Goal: Use online tool/utility: Utilize a website feature to perform a specific function

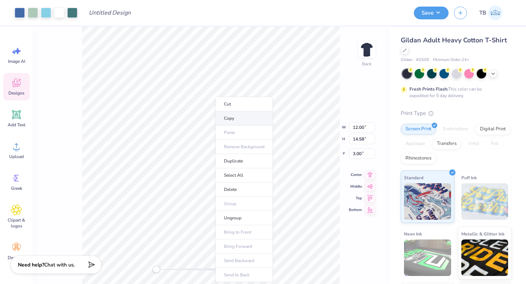
click at [221, 118] on li "Copy" at bounding box center [243, 118] width 57 height 14
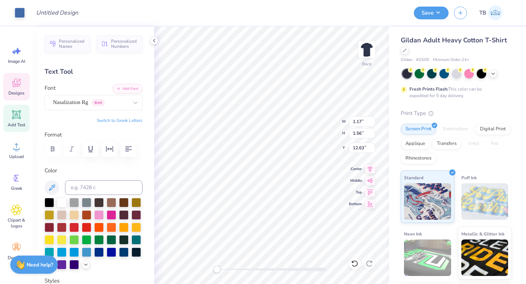
type input "1.39"
type input "0.96"
type input "7.25"
type input "2.16"
type input "2.09"
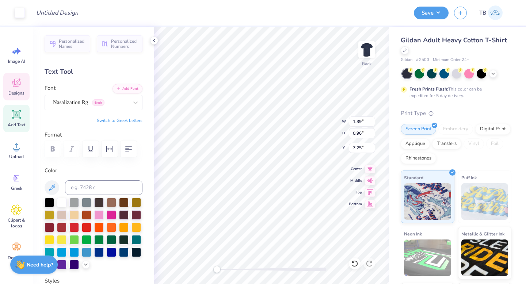
type input "9.52"
type input "2.80"
type input "2.27"
type input "10.14"
type input "10.70"
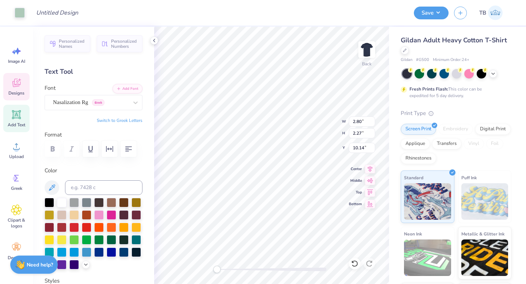
type input "1.14"
type input "15.42"
